Goal: Task Accomplishment & Management: Use online tool/utility

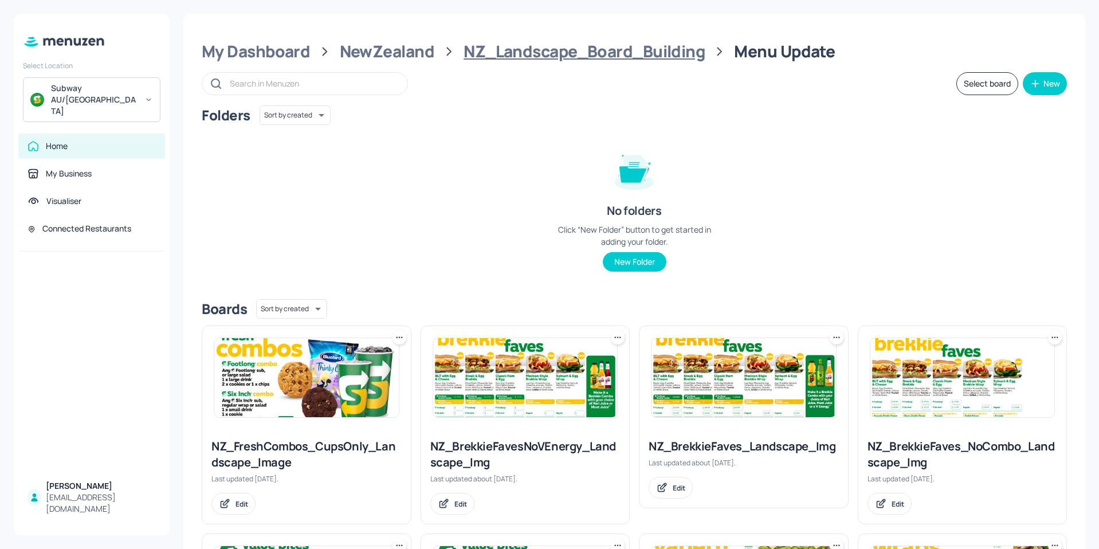
click at [541, 45] on div "NZ_Landscape_Board_Building" at bounding box center [583, 51] width 241 height 21
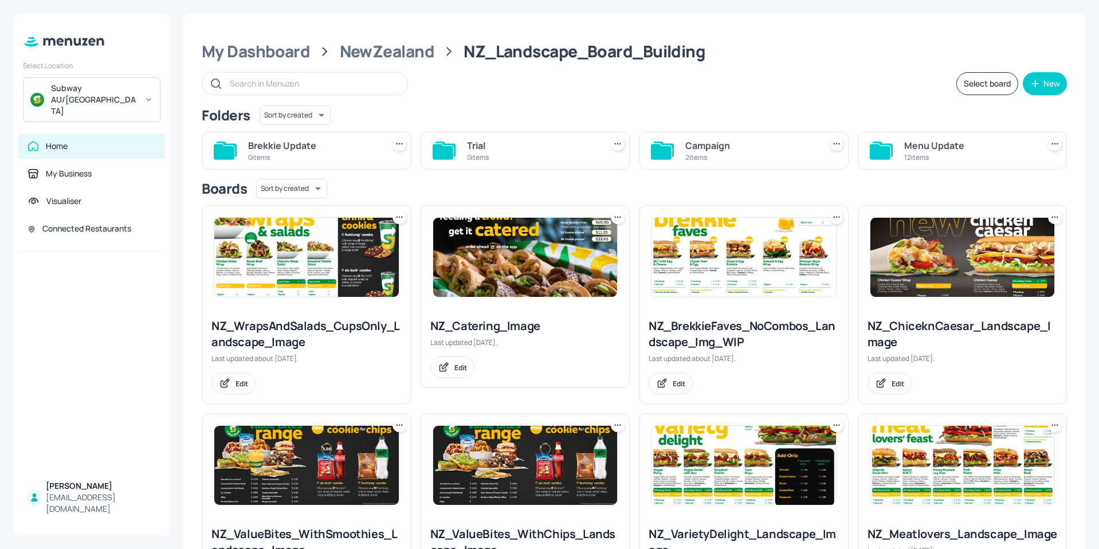
click at [932, 158] on div "12 items" at bounding box center [969, 157] width 131 height 10
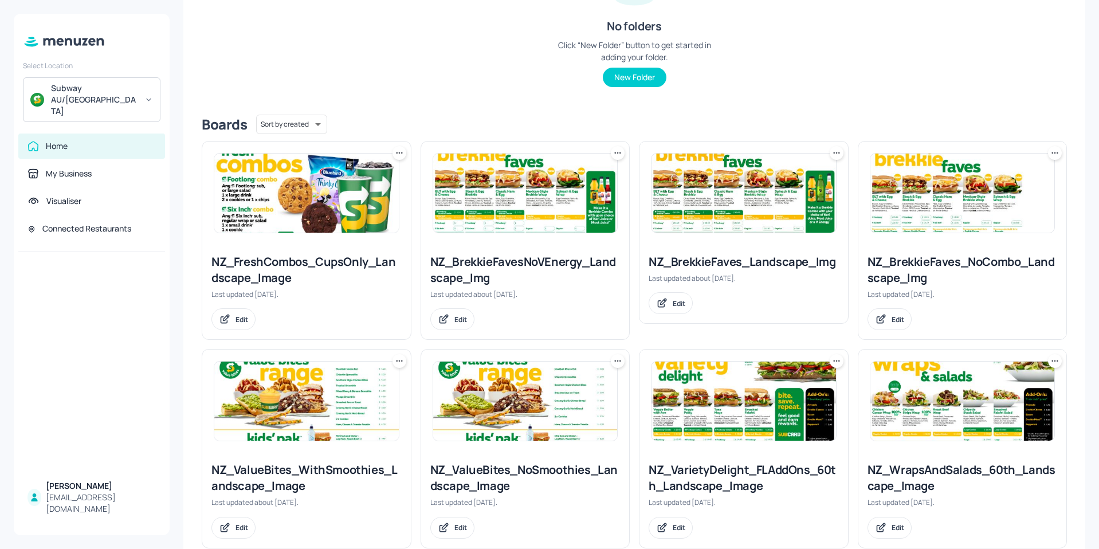
scroll to position [229, 0]
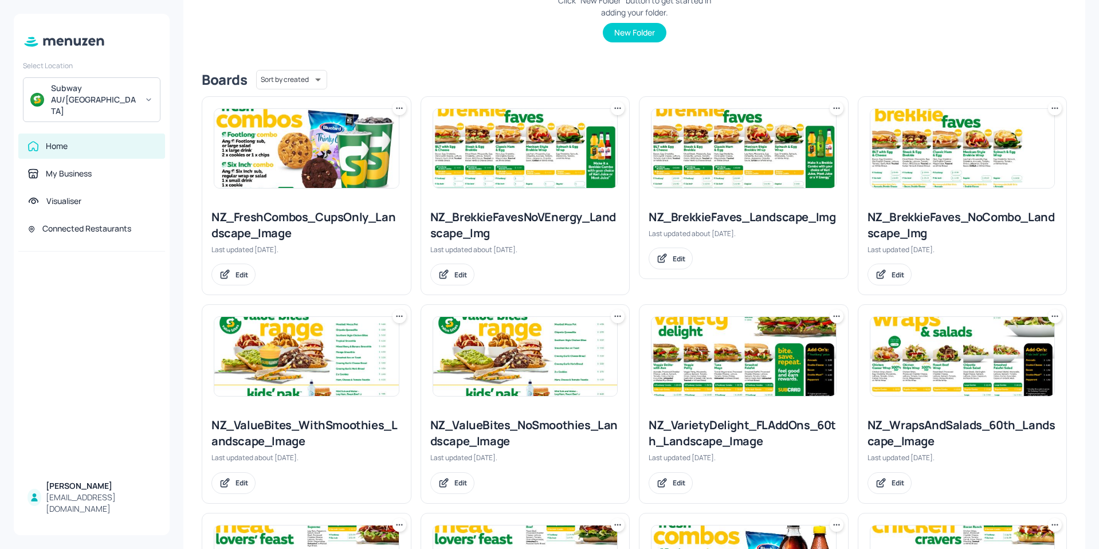
click at [509, 370] on img at bounding box center [525, 356] width 184 height 79
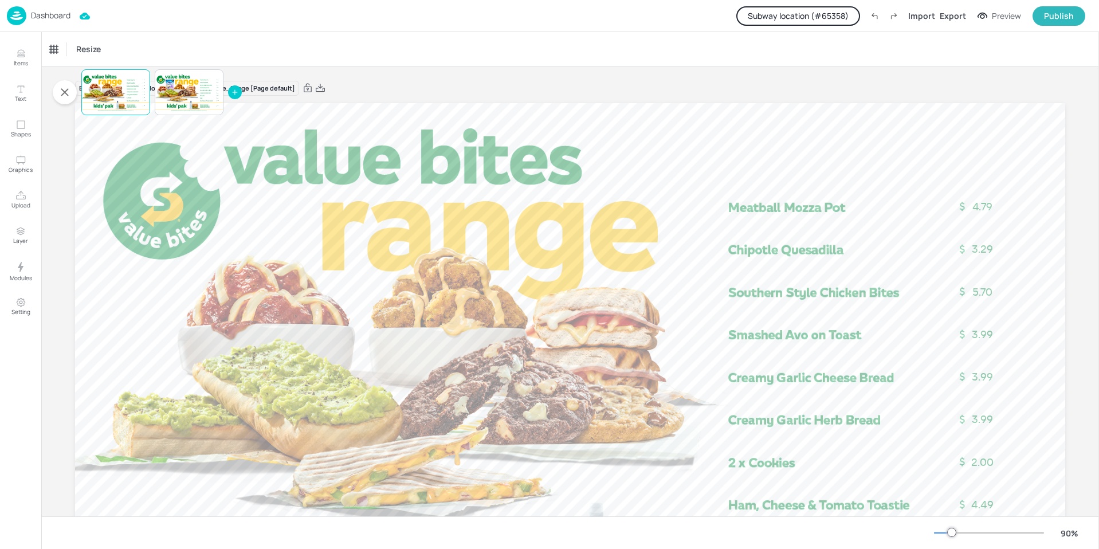
click at [798, 18] on button "Subway location (# 65358 )" at bounding box center [798, 15] width 124 height 19
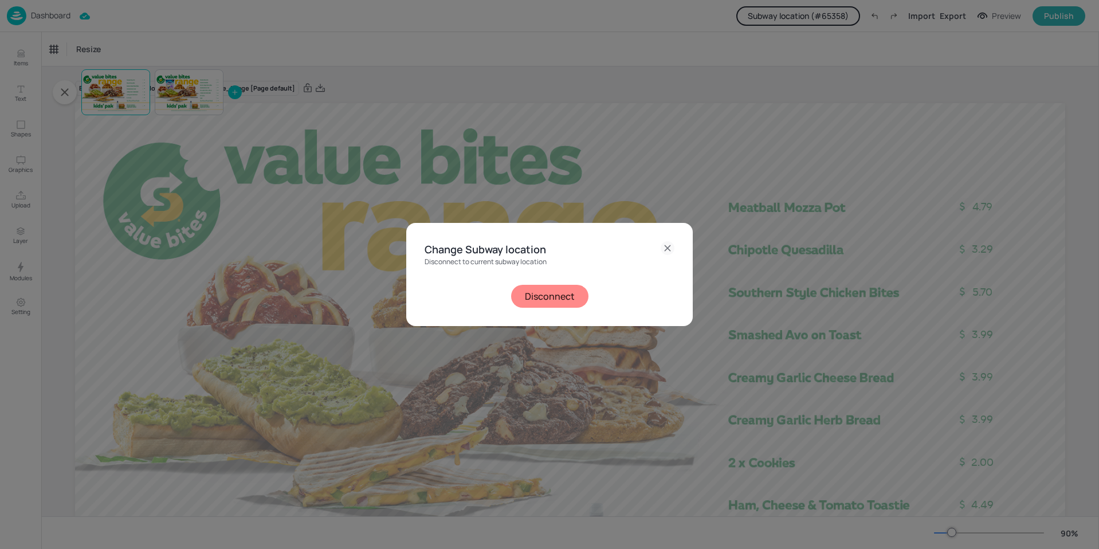
click at [562, 296] on button "Disconnect" at bounding box center [549, 296] width 77 height 23
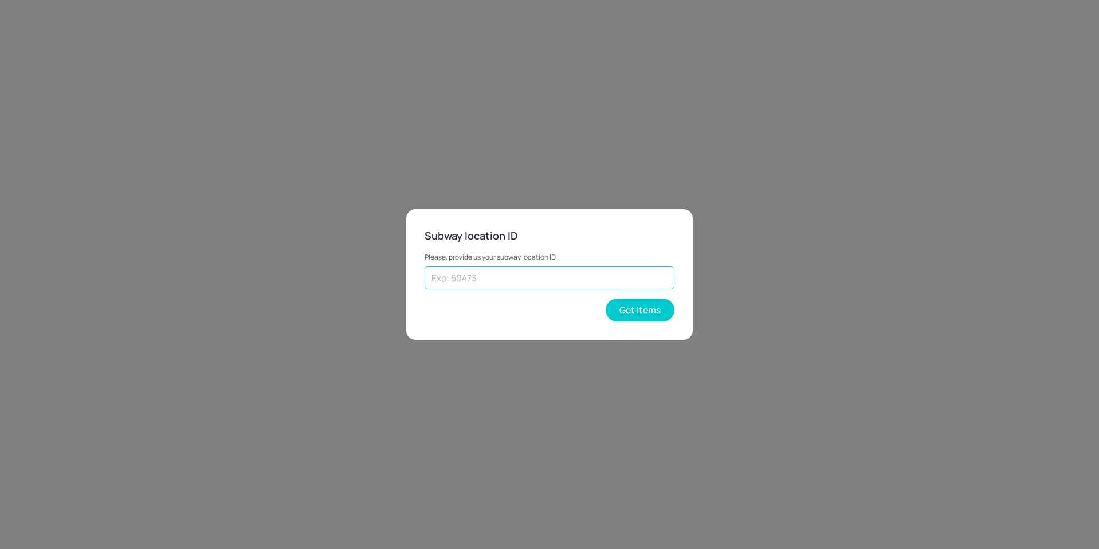
click at [548, 282] on input "text" at bounding box center [549, 277] width 250 height 23
type input "42939"
click at [628, 303] on button "Get Items" at bounding box center [639, 309] width 69 height 23
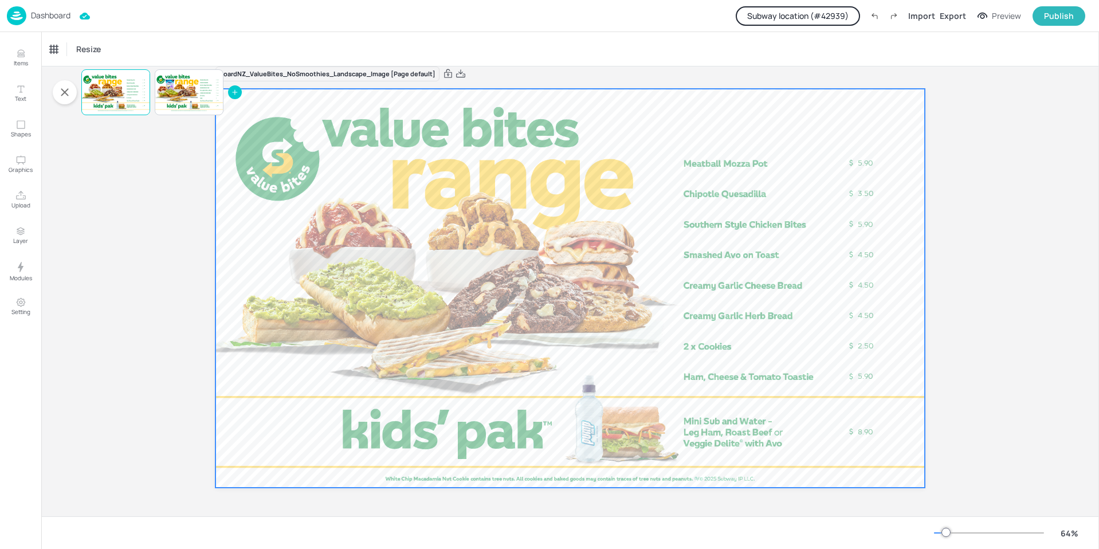
scroll to position [14, 0]
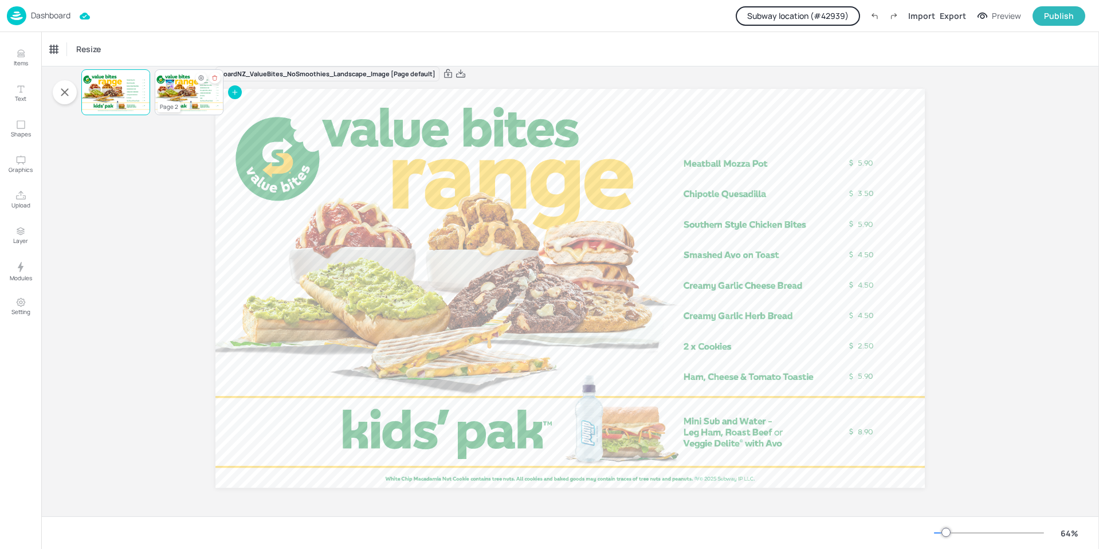
click at [191, 81] on div at bounding box center [189, 92] width 69 height 39
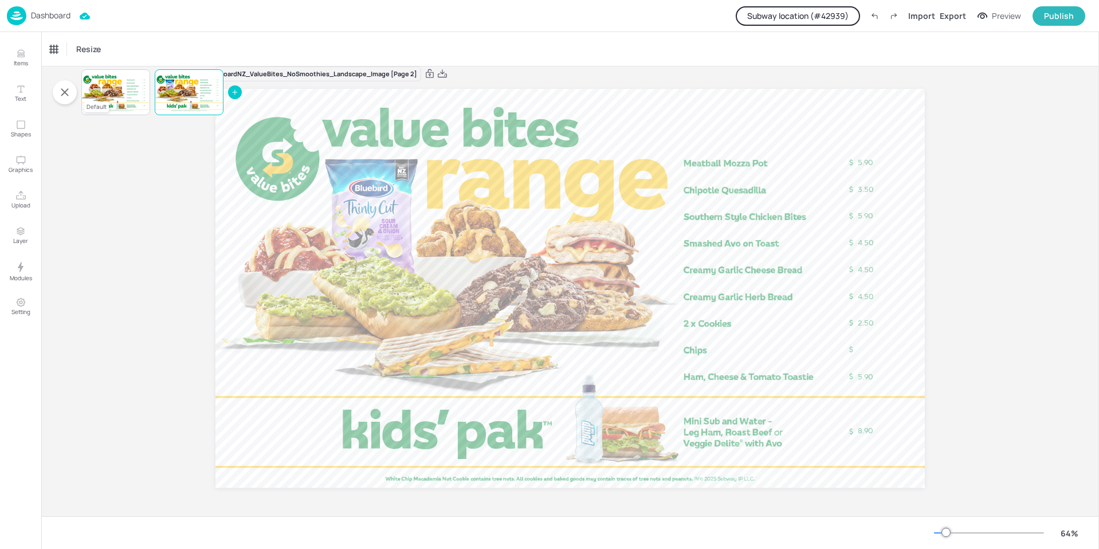
click at [117, 92] on div at bounding box center [115, 92] width 69 height 39
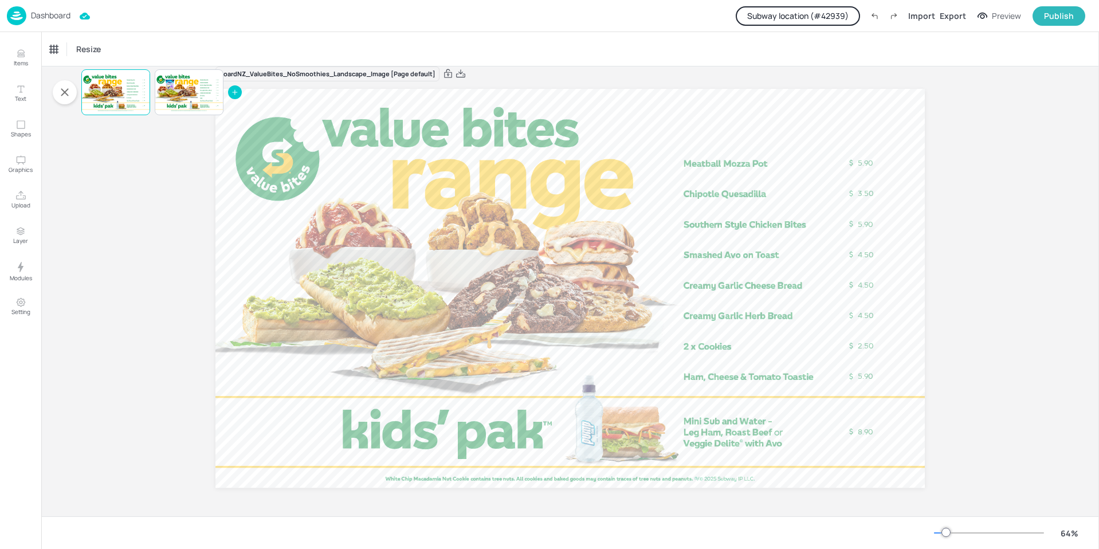
click at [62, 12] on p "Dashboard" at bounding box center [51, 15] width 40 height 8
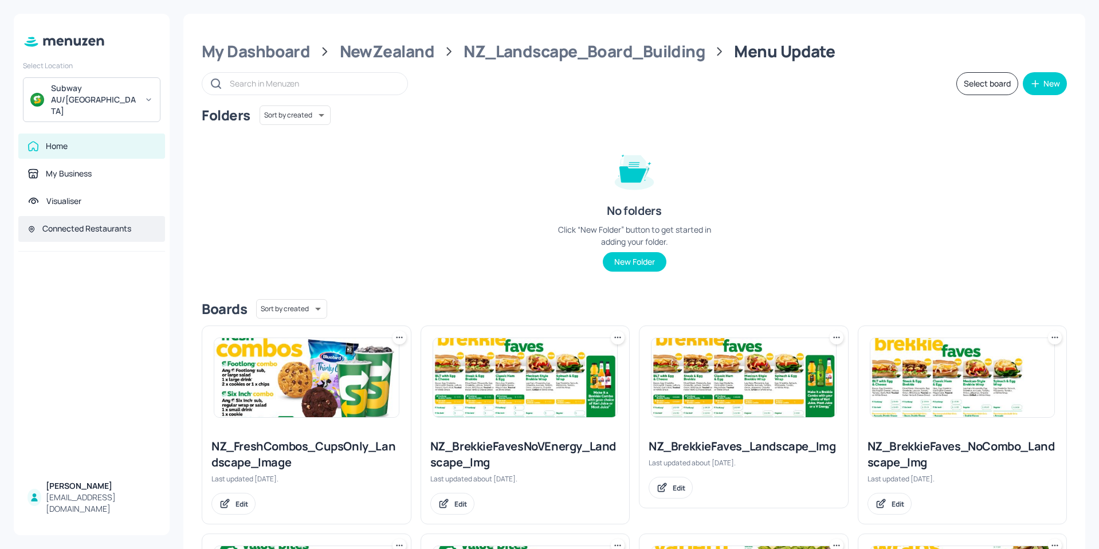
click at [77, 223] on div "Connected Restaurants" at bounding box center [86, 228] width 89 height 11
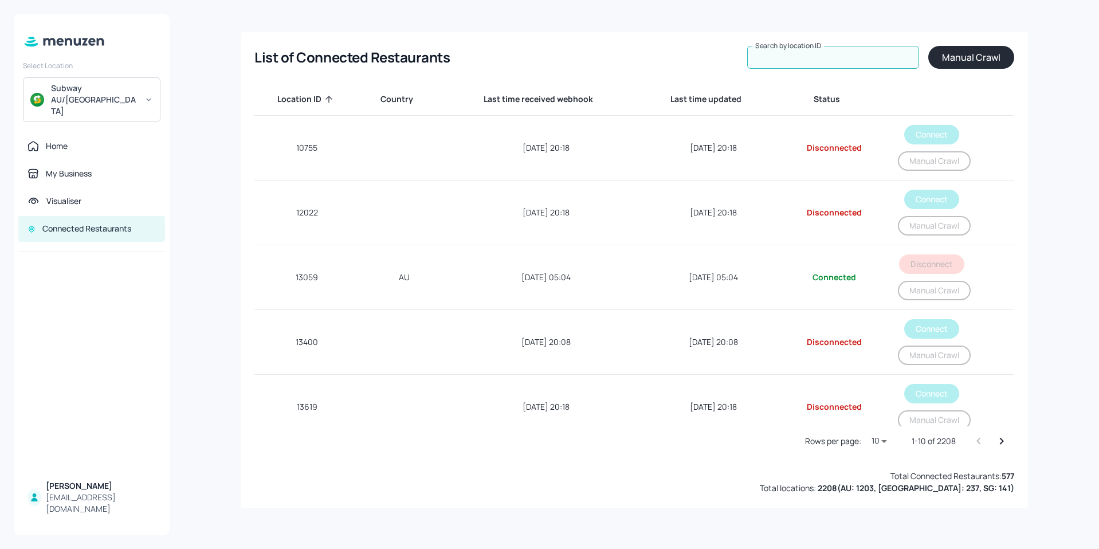
click at [816, 61] on input "Search by location ID" at bounding box center [833, 57] width 172 height 23
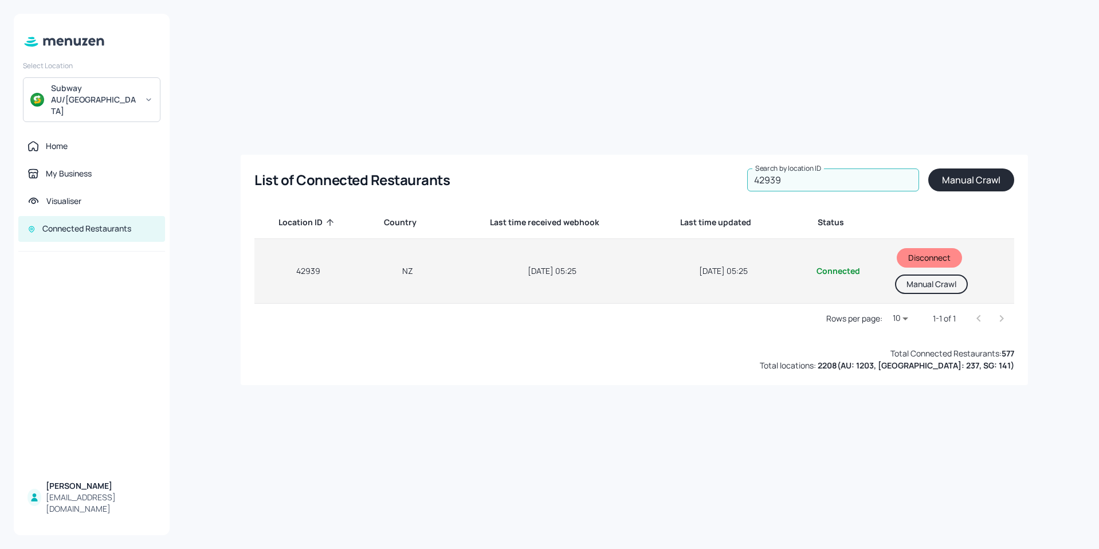
type input "42939"
click at [927, 280] on button "Manual Crawl" at bounding box center [931, 283] width 73 height 19
